Goal: Information Seeking & Learning: Learn about a topic

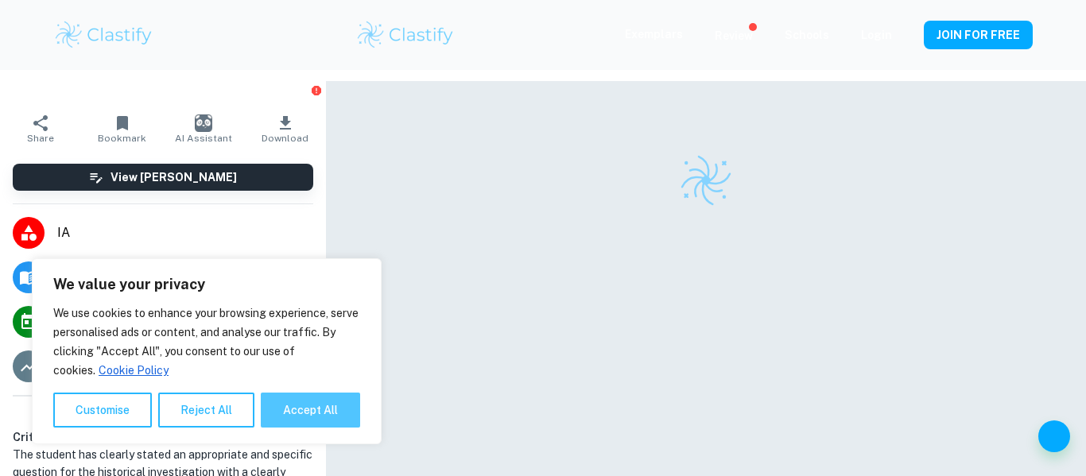
click at [316, 409] on button "Accept All" at bounding box center [310, 410] width 99 height 35
checkbox input "true"
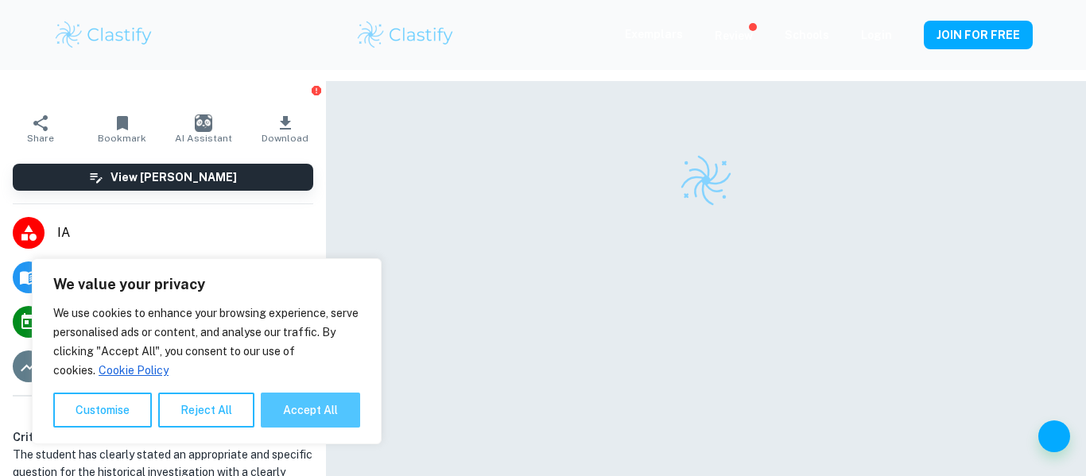
checkbox input "true"
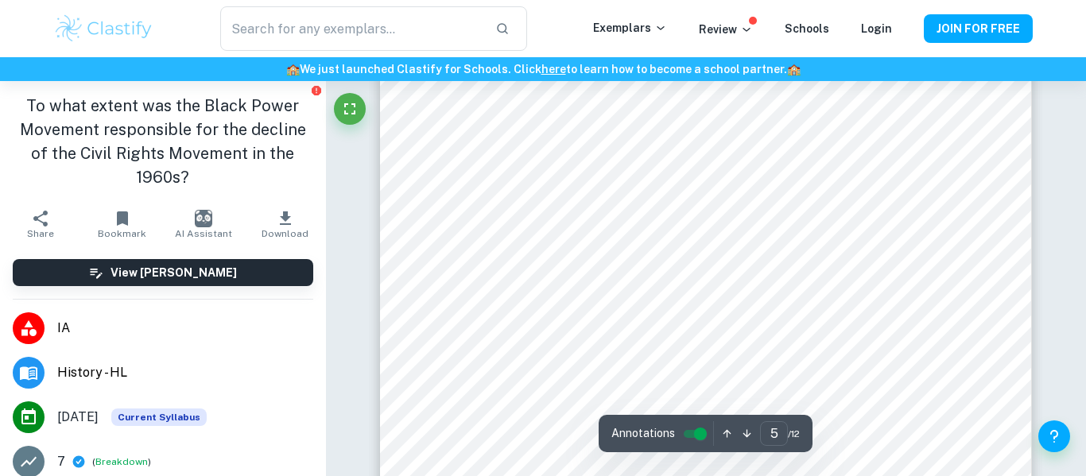
scroll to position [1568, 0]
type input "1"
